Goal: Information Seeking & Learning: Learn about a topic

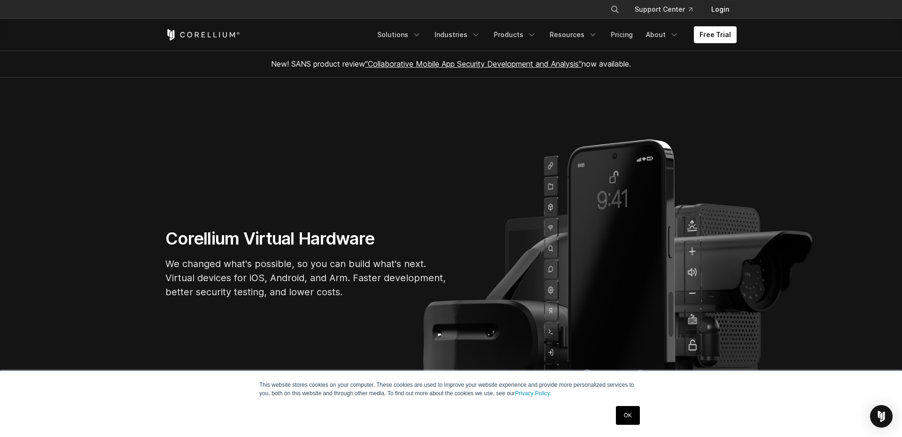
click at [720, 8] on link "Login" at bounding box center [720, 9] width 33 height 17
click at [728, 13] on link "Login" at bounding box center [720, 9] width 33 height 17
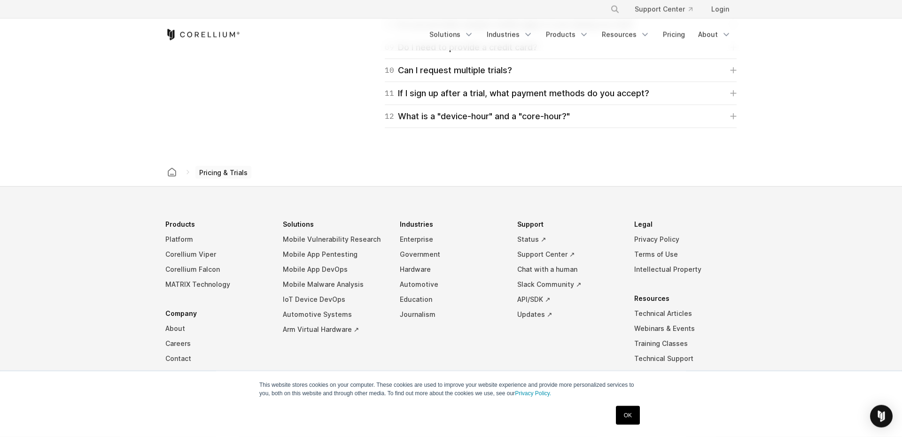
scroll to position [1516, 0]
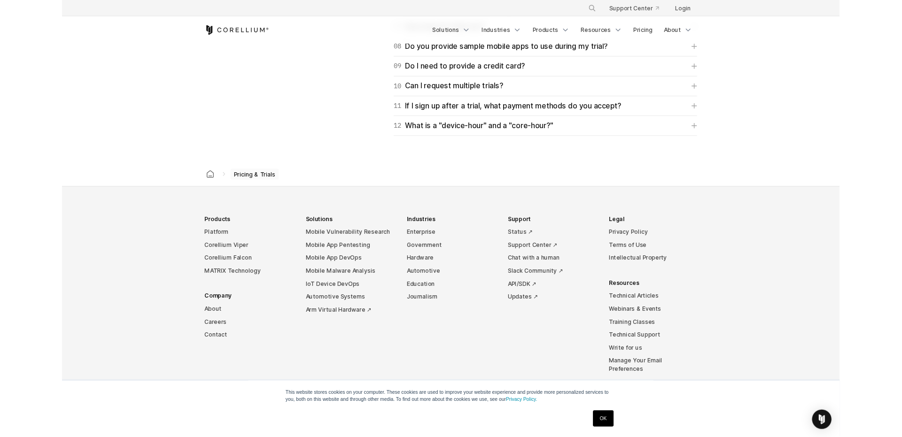
scroll to position [1534, 0]
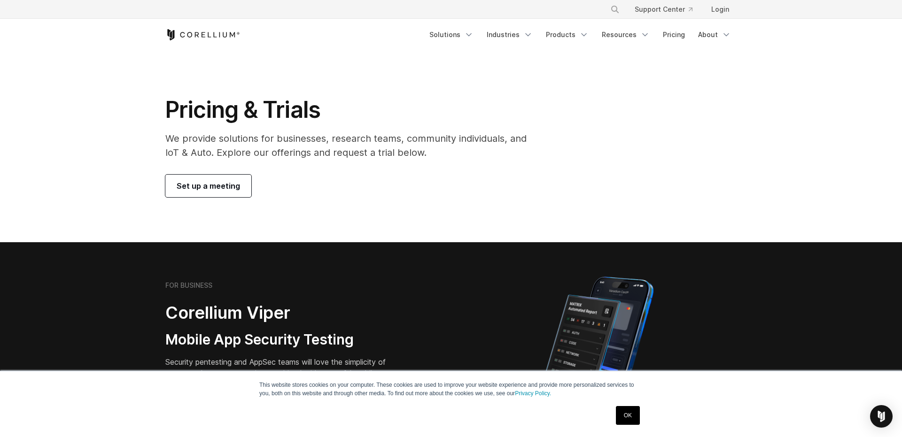
click at [188, 35] on icon "Corellium Home" at bounding box center [202, 34] width 75 height 11
drag, startPoint x: 228, startPoint y: 173, endPoint x: 311, endPoint y: 126, distance: 94.9
click at [302, 130] on div "Pricing & Trials We provide solutions for businesses, research teams, community…" at bounding box center [352, 146] width 393 height 101
click at [325, 122] on h1 "Pricing & Trials" at bounding box center [352, 110] width 374 height 28
click at [462, 31] on link "Solutions" at bounding box center [451, 34] width 55 height 17
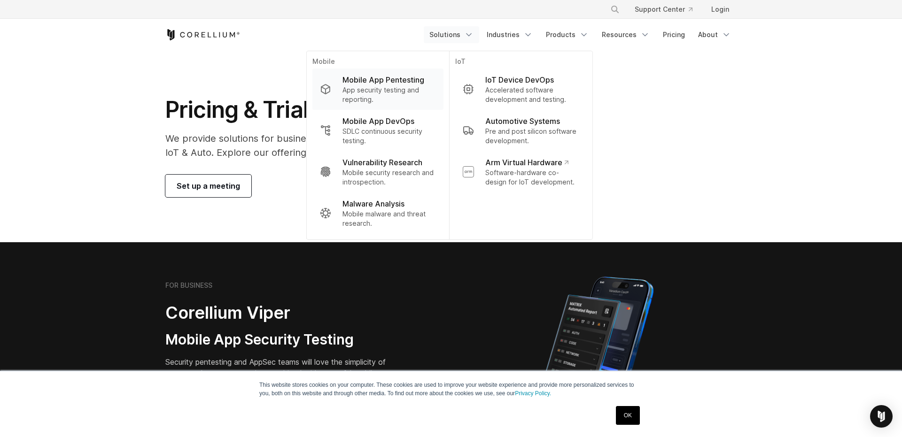
click at [408, 86] on p "Mobile App Pentesting" at bounding box center [384, 79] width 82 height 11
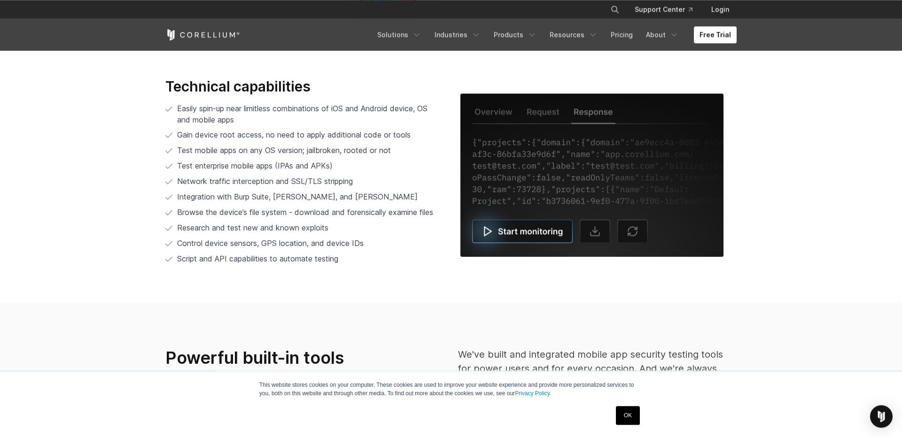
scroll to position [1924, 0]
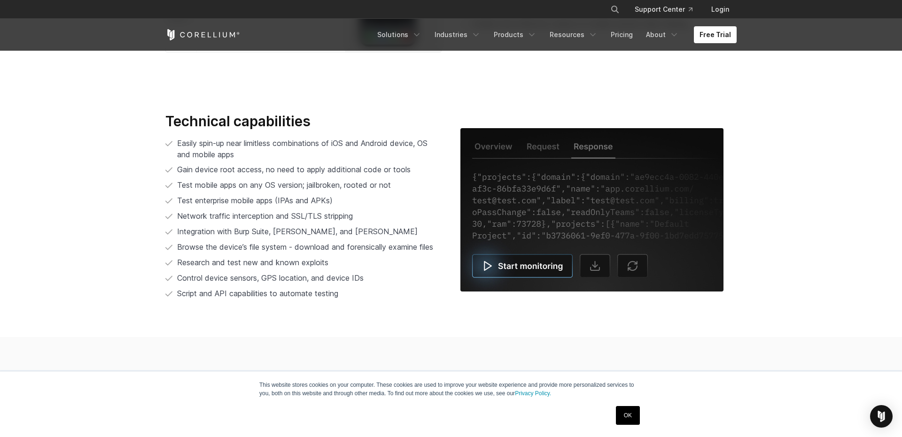
click at [519, 254] on img at bounding box center [591, 210] width 263 height 164
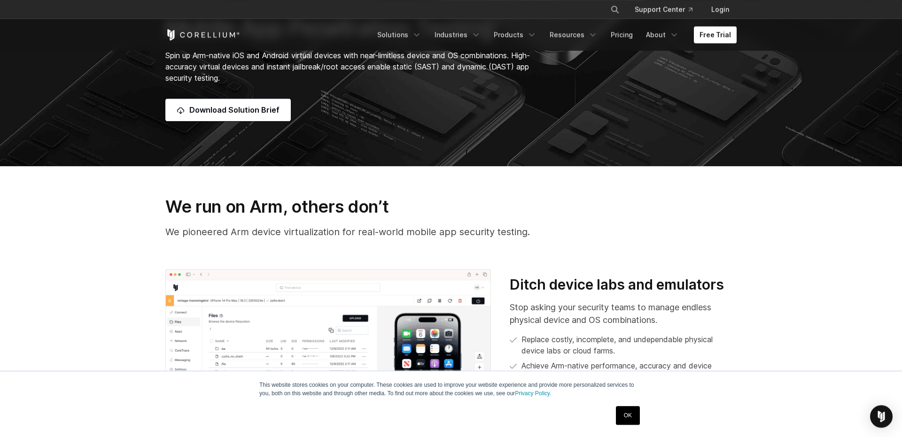
scroll to position [0, 0]
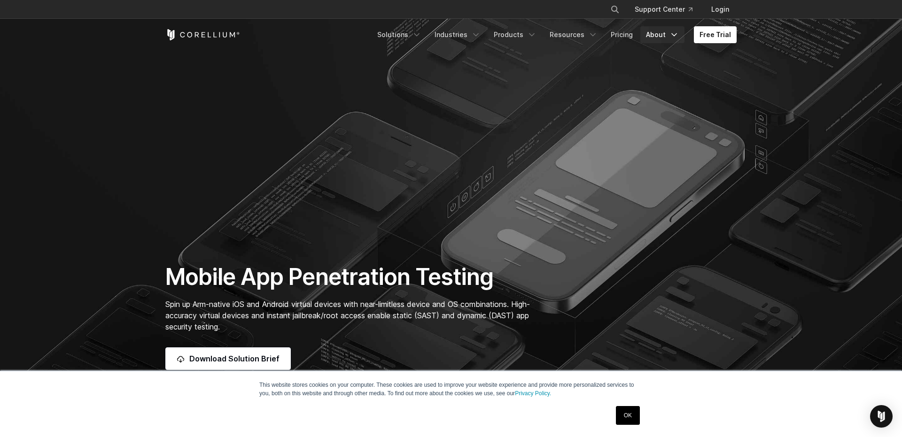
click at [676, 36] on icon "Navigation Menu" at bounding box center [674, 34] width 9 height 9
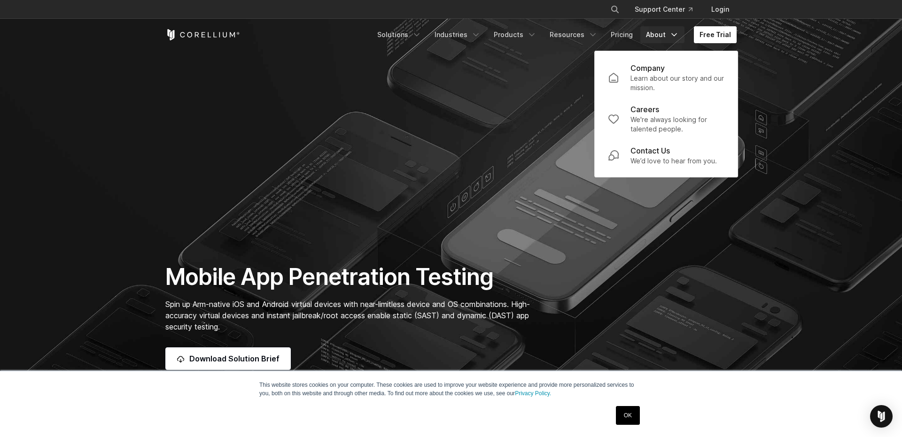
click at [715, 38] on link "Free Trial" at bounding box center [715, 34] width 43 height 17
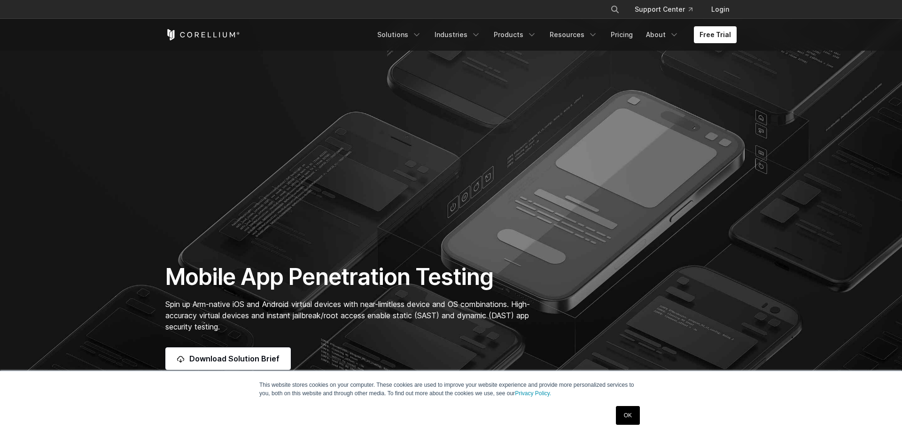
scroll to position [149, 0]
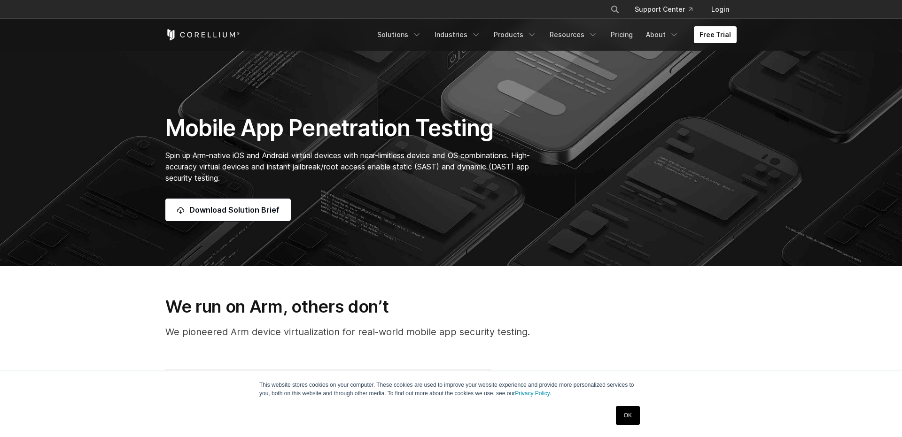
click at [229, 206] on span "Download Solution Brief" at bounding box center [234, 209] width 90 height 11
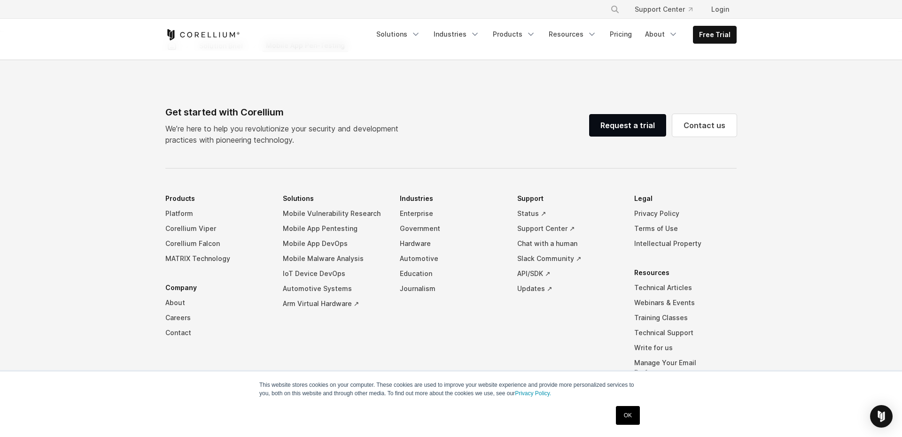
scroll to position [784, 0]
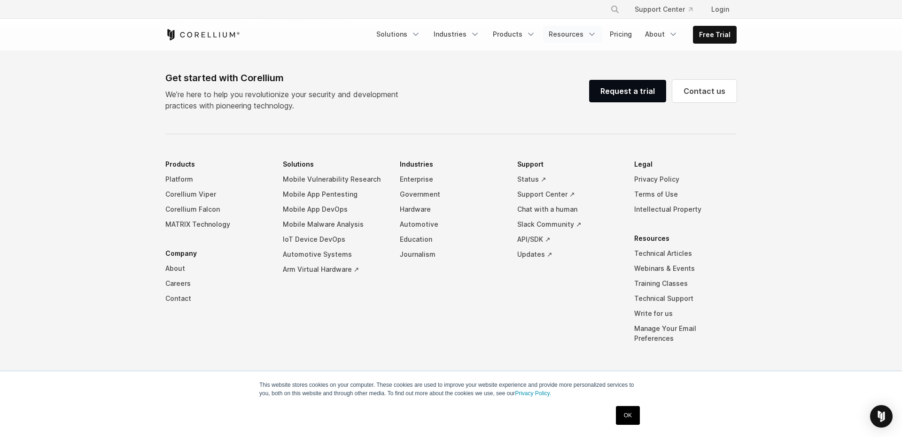
click at [572, 37] on link "Resources" at bounding box center [572, 34] width 59 height 17
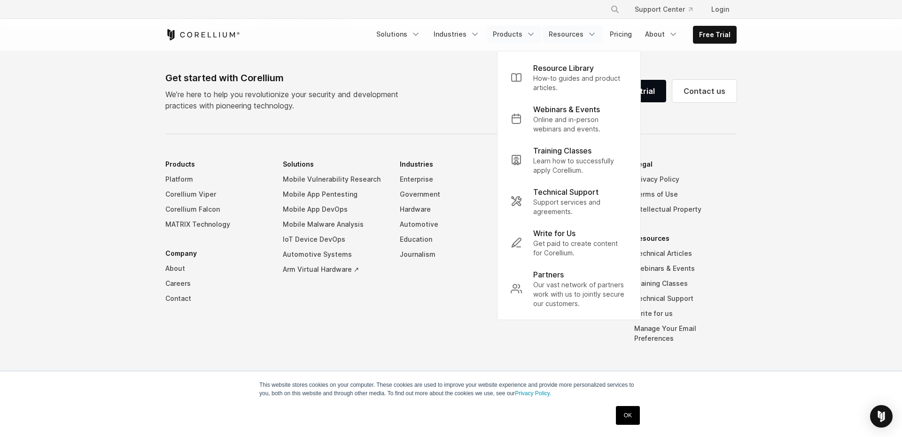
click at [524, 38] on link "Products" at bounding box center [514, 34] width 54 height 17
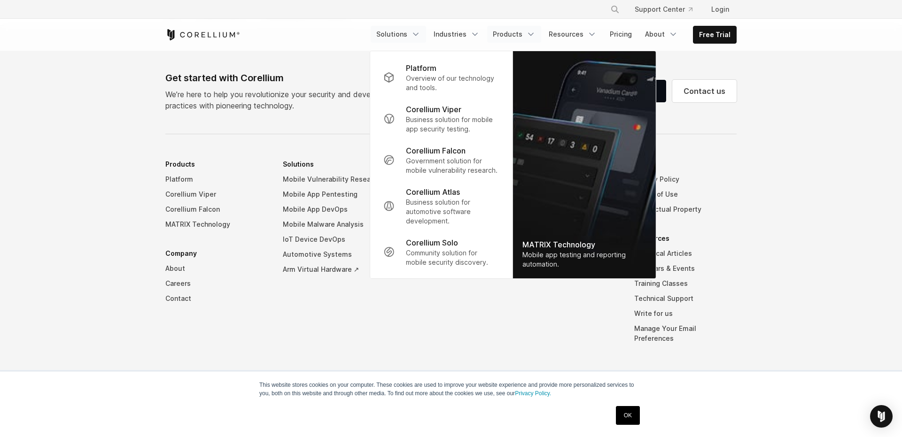
click at [418, 33] on polyline "Navigation Menu" at bounding box center [415, 34] width 5 height 2
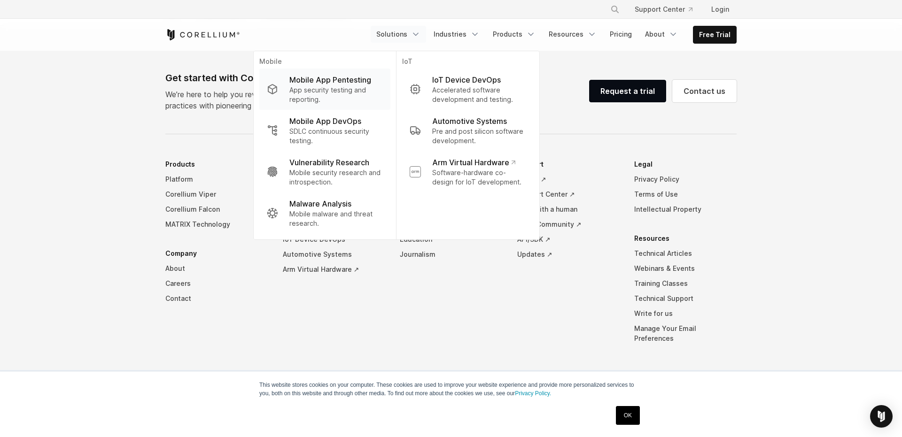
click at [358, 95] on p "App security testing and reporting." at bounding box center [336, 95] width 94 height 19
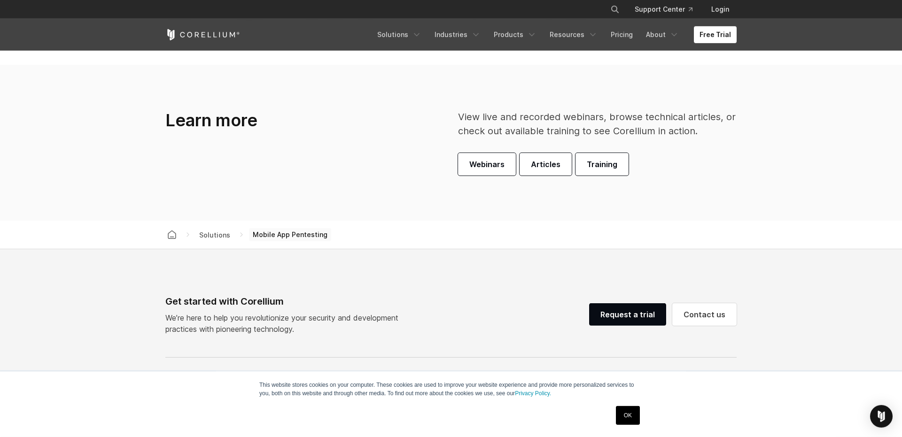
scroll to position [2970, 0]
